Goal: Information Seeking & Learning: Understand process/instructions

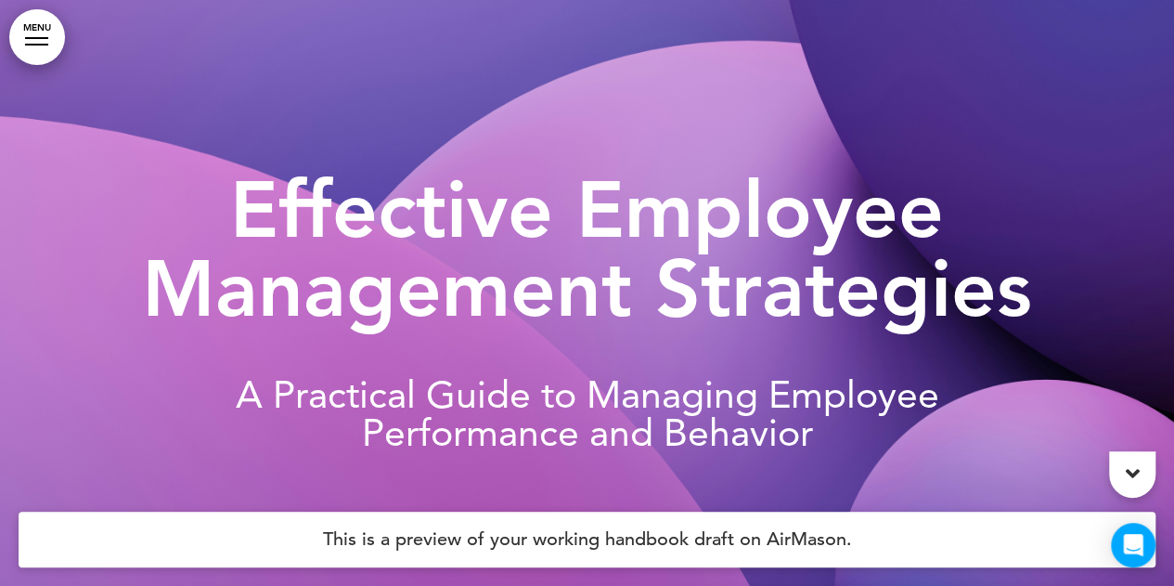
click at [15, 44] on link "MENU" at bounding box center [37, 37] width 56 height 56
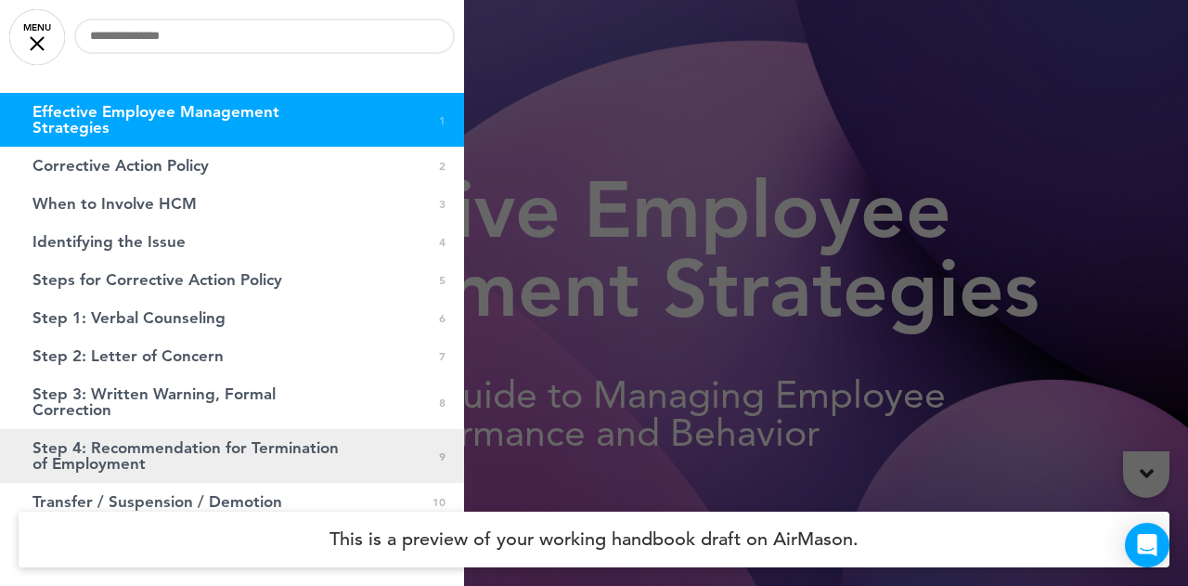
click at [115, 451] on span "Step 4: Recommendation for Termination of Employment" at bounding box center [185, 456] width 306 height 32
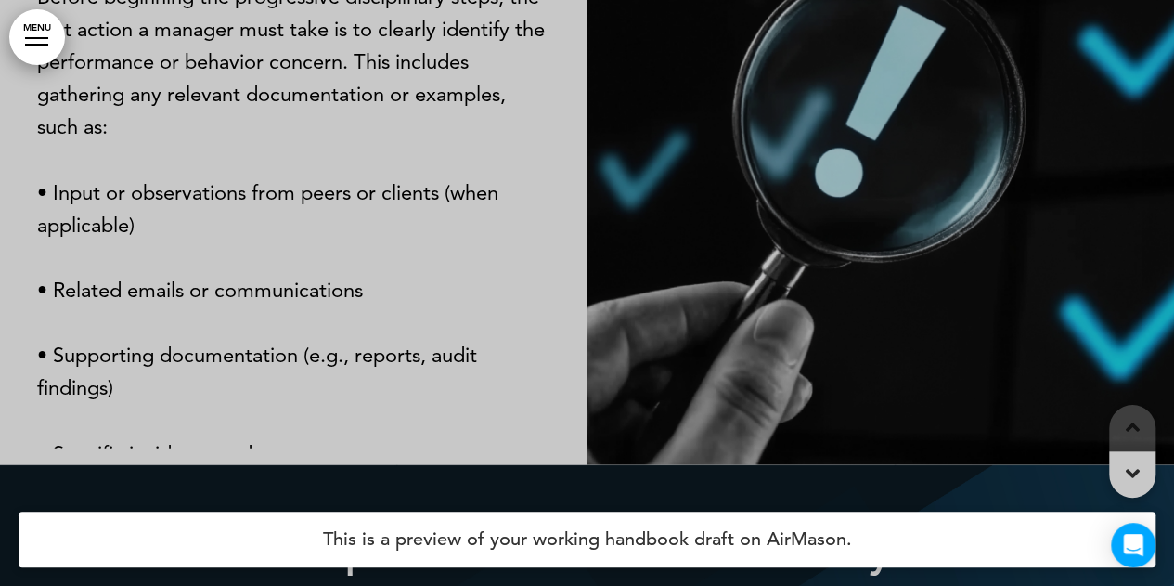
scroll to position [8028, 0]
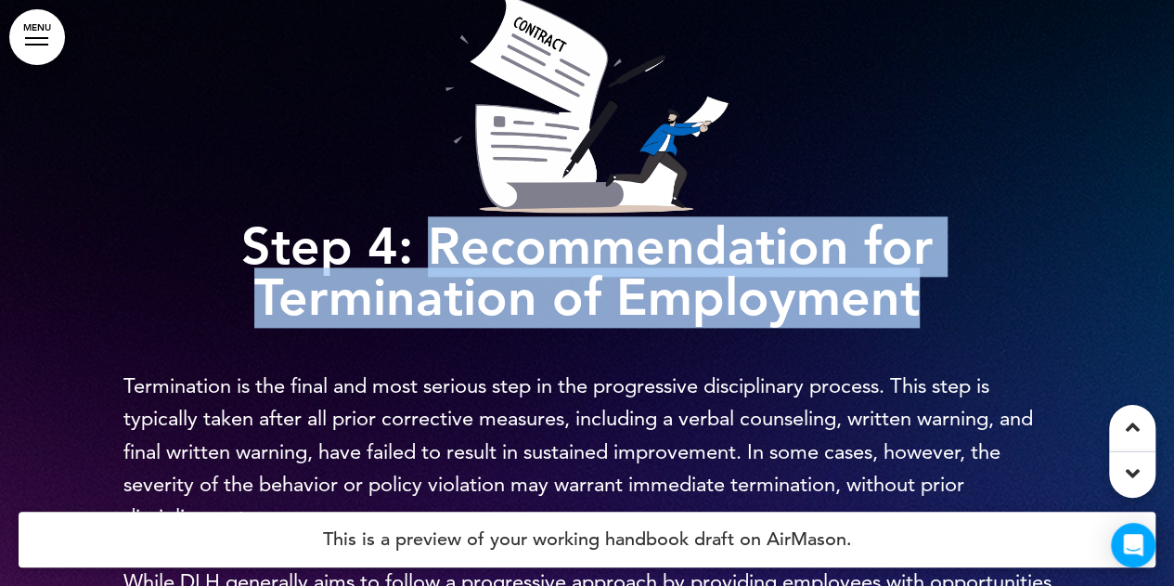
drag, startPoint x: 429, startPoint y: 329, endPoint x: 932, endPoint y: 378, distance: 505.5
click at [932, 323] on h1 "Step 4: Recommendation for Termination of Employment" at bounding box center [587, 157] width 928 height 332
copy strong "Recommendation for Termination of Employment"
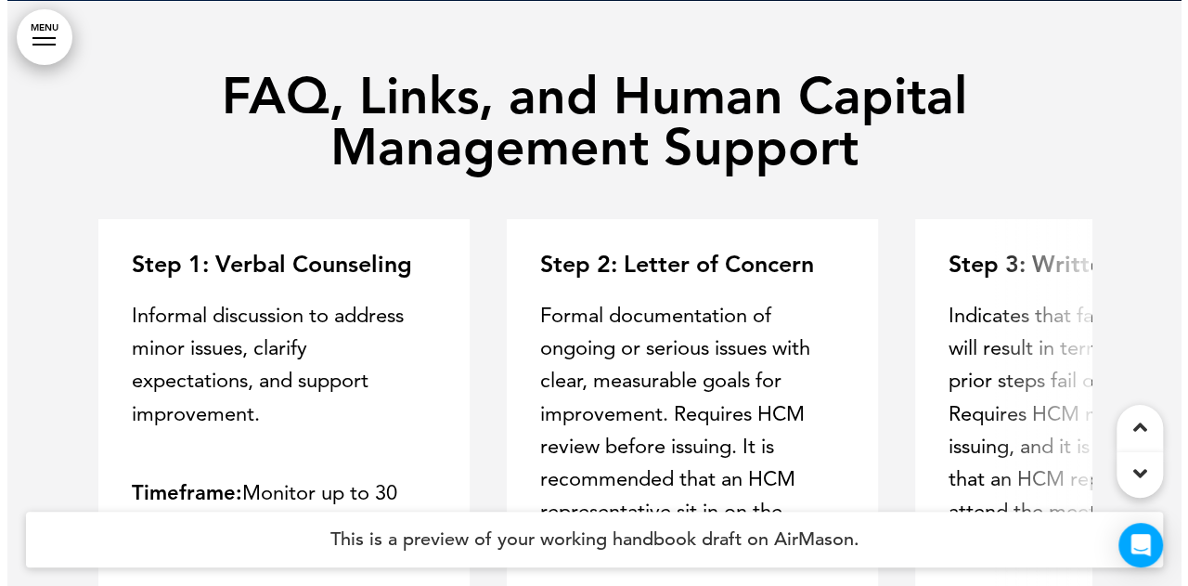
scroll to position [12356, 0]
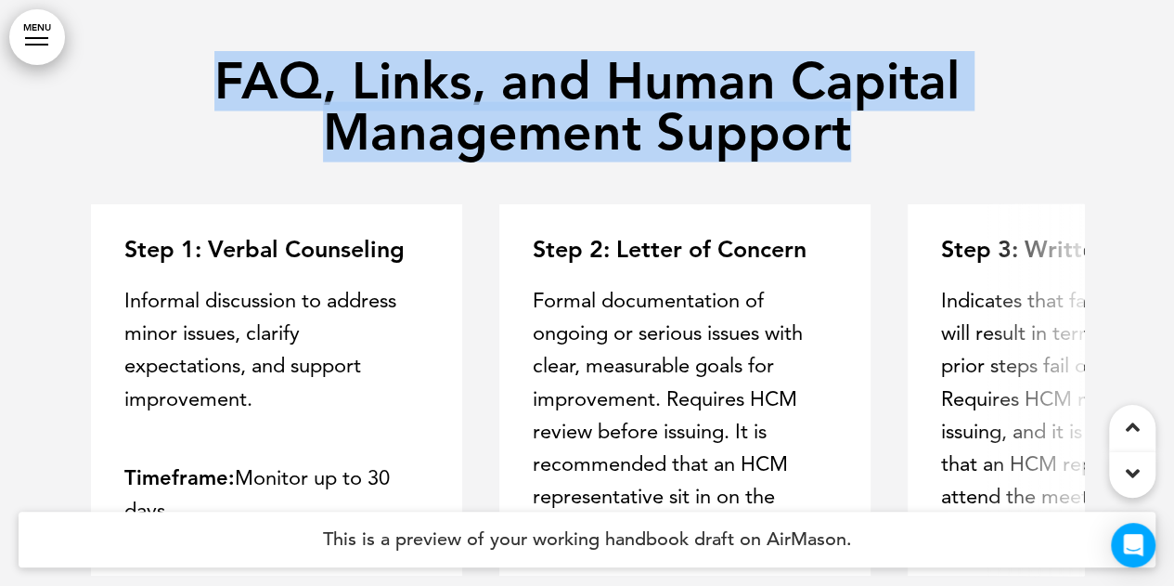
drag, startPoint x: 213, startPoint y: 153, endPoint x: 893, endPoint y: 228, distance: 684.6
click at [893, 158] on h1 "FAQ, Links, and Human Capital Management Support" at bounding box center [587, 107] width 993 height 102
click at [48, 58] on link "MENU" at bounding box center [37, 37] width 56 height 56
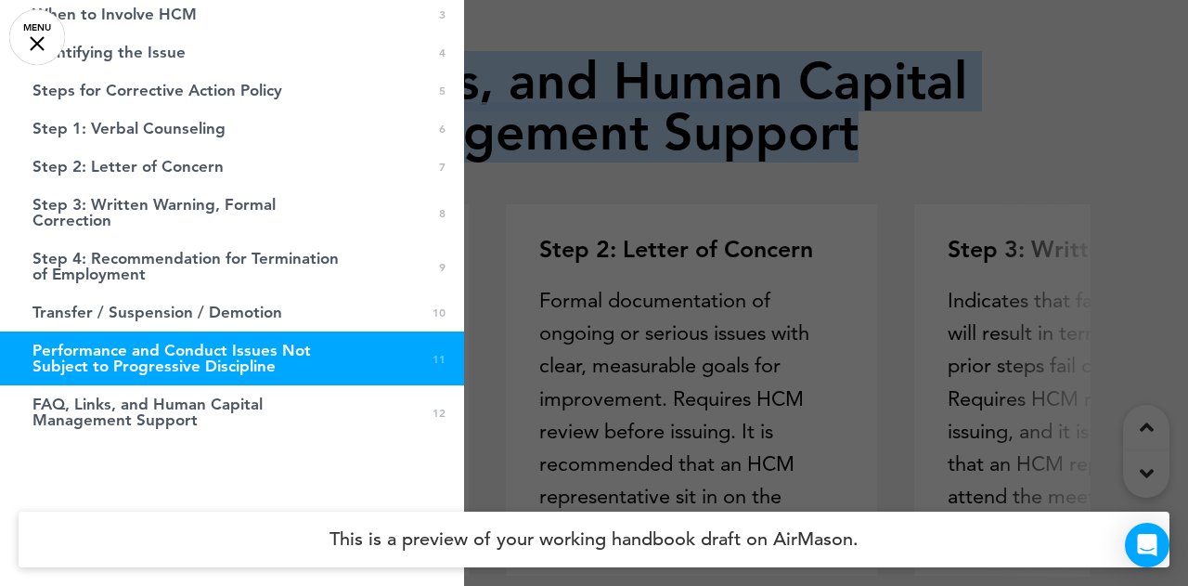
scroll to position [196, 0]
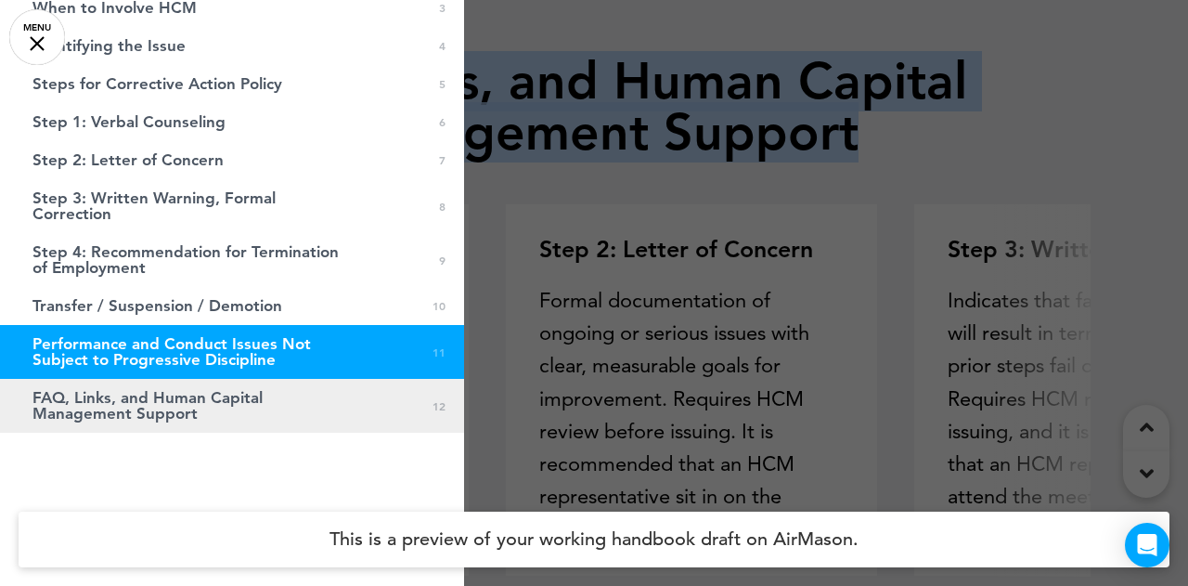
click at [238, 402] on span "FAQ, Links, and Human Capital Management Support" at bounding box center [185, 406] width 306 height 32
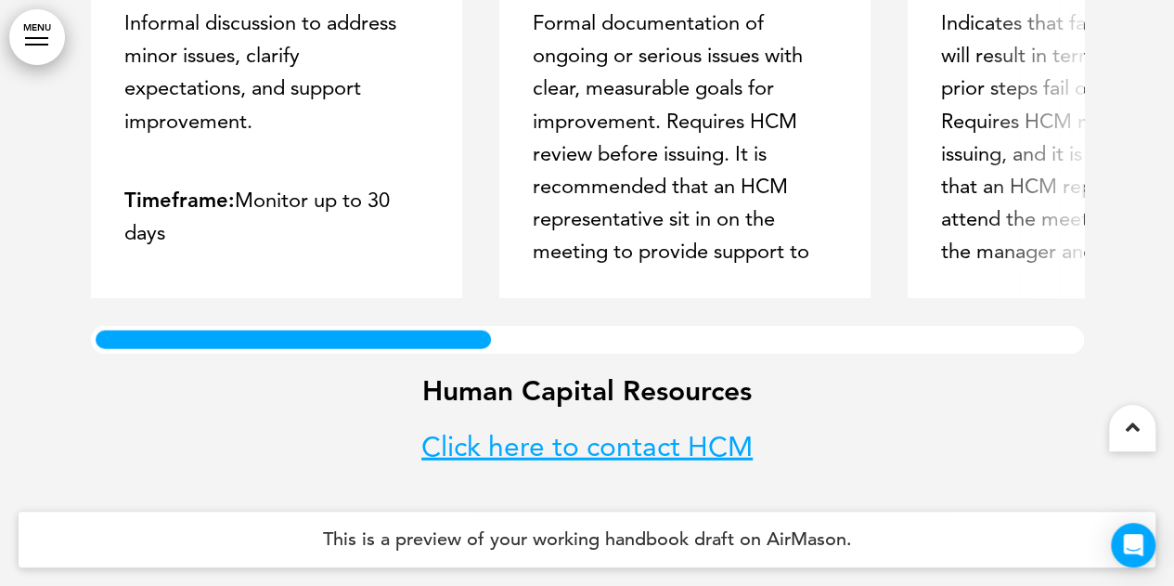
scroll to position [12724, 0]
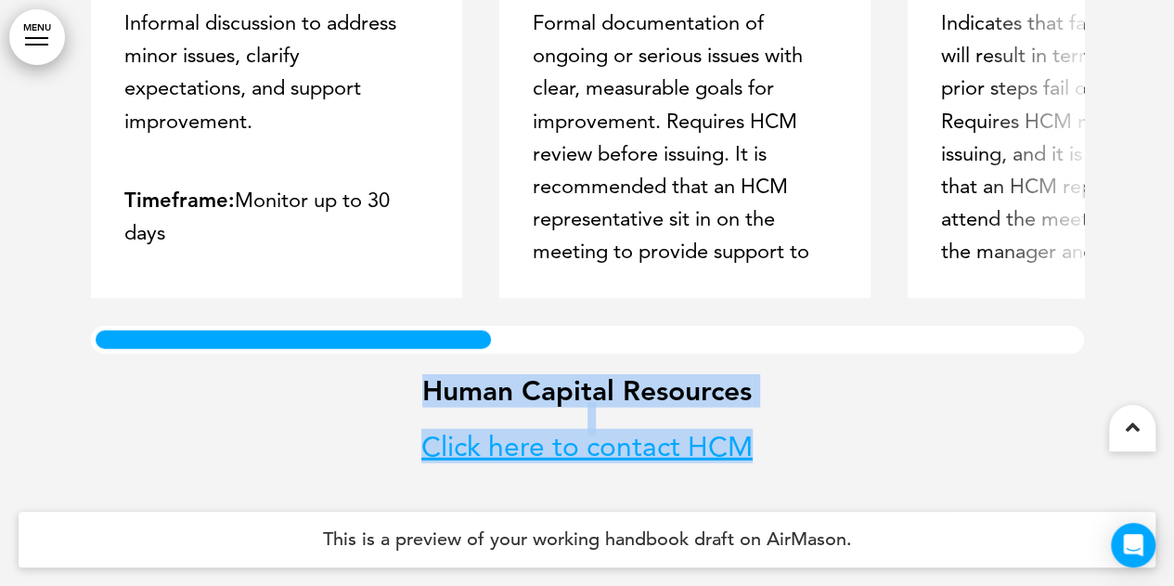
drag, startPoint x: 423, startPoint y: 391, endPoint x: 769, endPoint y: 443, distance: 349.2
click at [769, 443] on h6 "Human Capital Resources Click here to contact HCM﻿" at bounding box center [587, 432] width 993 height 111
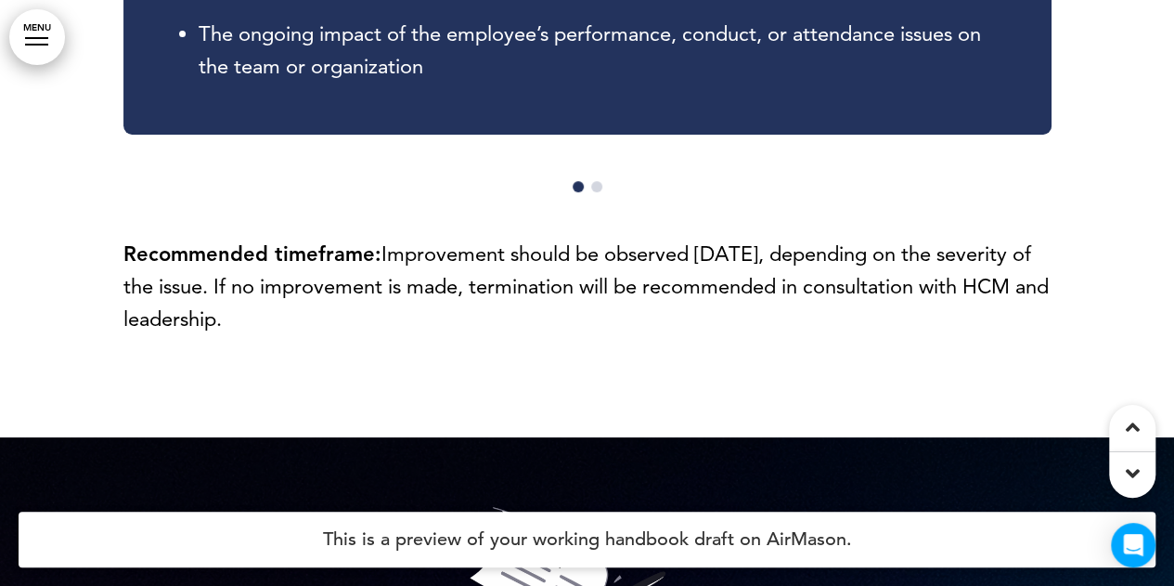
scroll to position [7572, 0]
